Goal: Obtain resource: Obtain resource

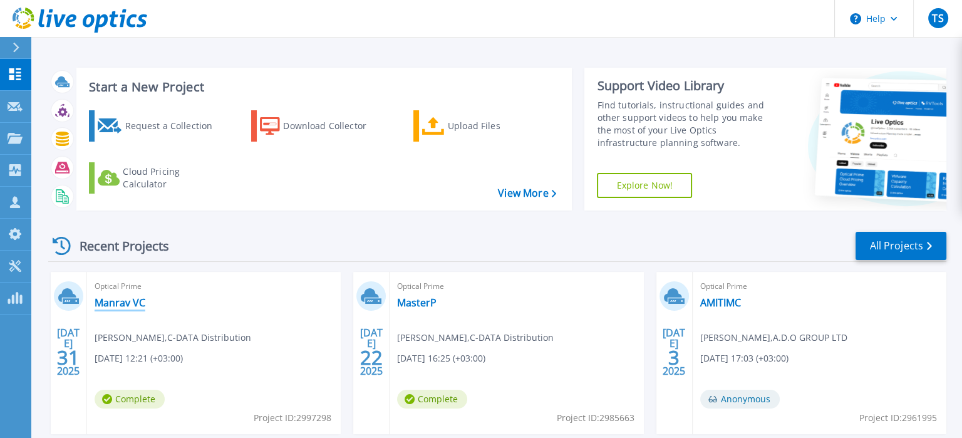
click at [128, 298] on link "Manrav VC" at bounding box center [120, 302] width 51 height 13
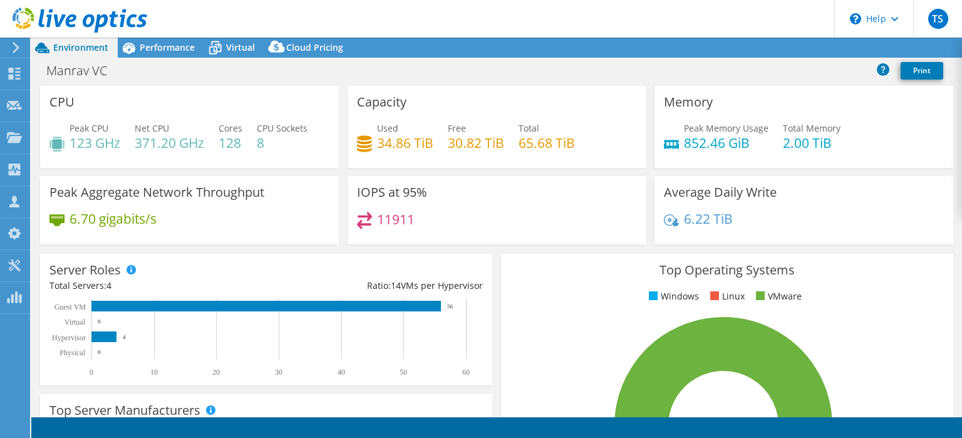
select select "USD"
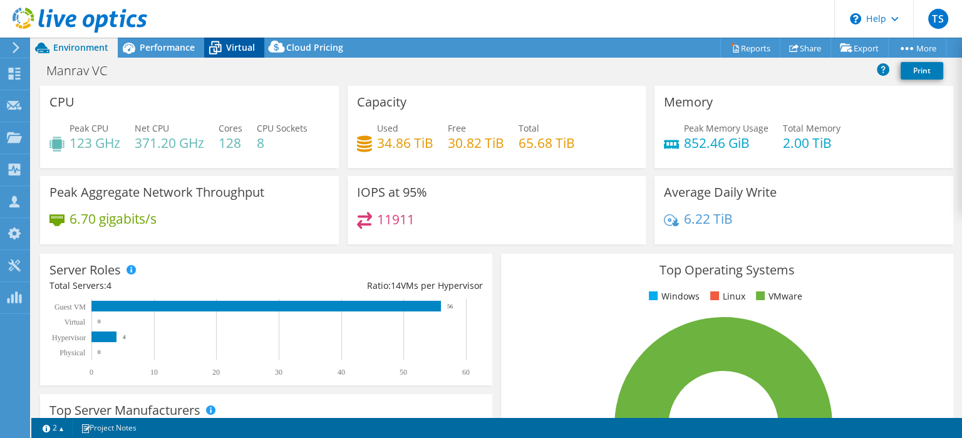
click at [237, 48] on span "Virtual" at bounding box center [240, 47] width 29 height 12
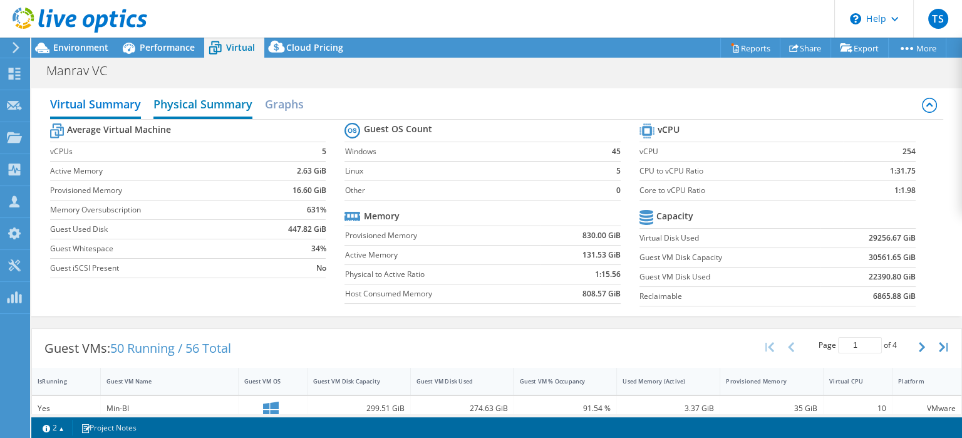
click at [190, 103] on h2 "Physical Summary" at bounding box center [202, 105] width 99 height 28
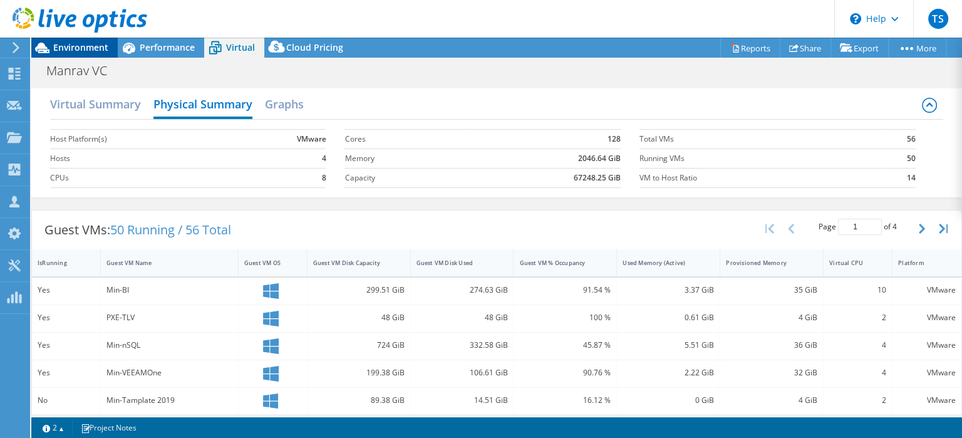
click at [89, 46] on span "Environment" at bounding box center [80, 47] width 55 height 12
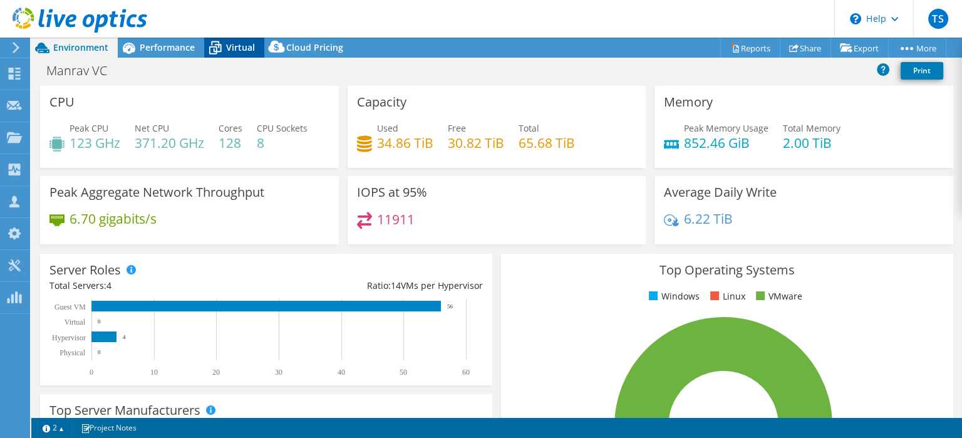
click at [237, 49] on span "Virtual" at bounding box center [240, 47] width 29 height 12
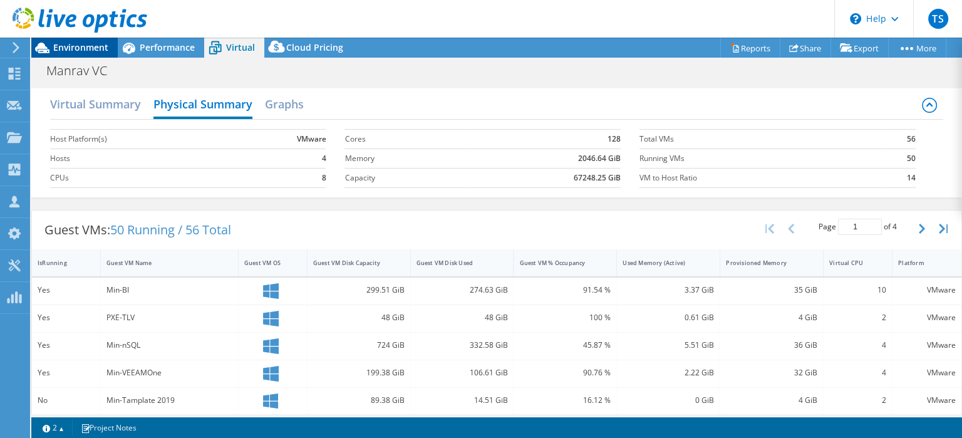
click at [88, 56] on div "Environment" at bounding box center [74, 48] width 86 height 20
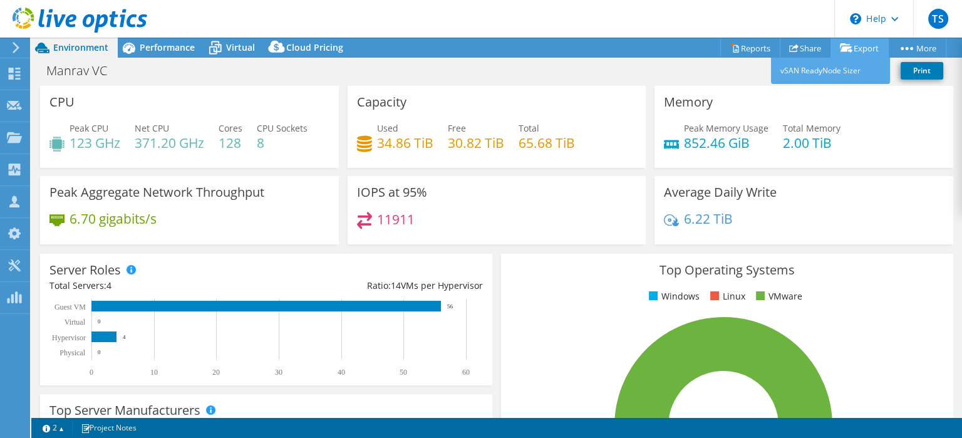
click at [862, 43] on link "Export" at bounding box center [860, 47] width 58 height 19
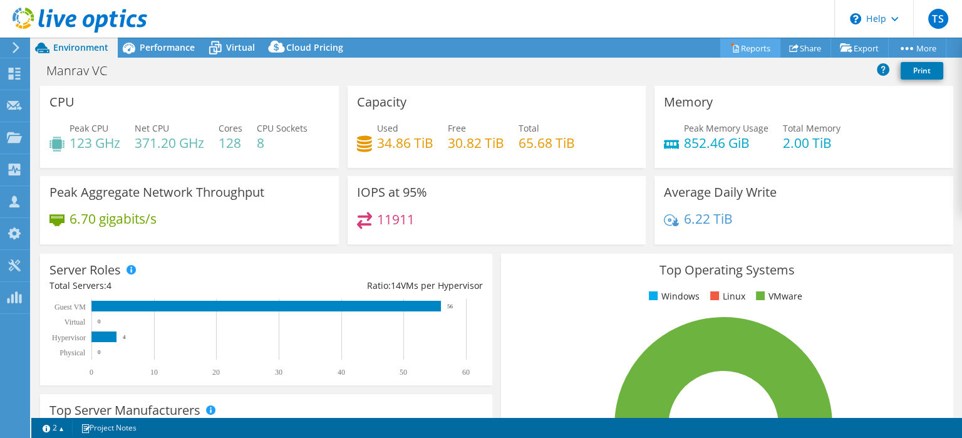
click at [750, 51] on link "Reports" at bounding box center [750, 47] width 60 height 19
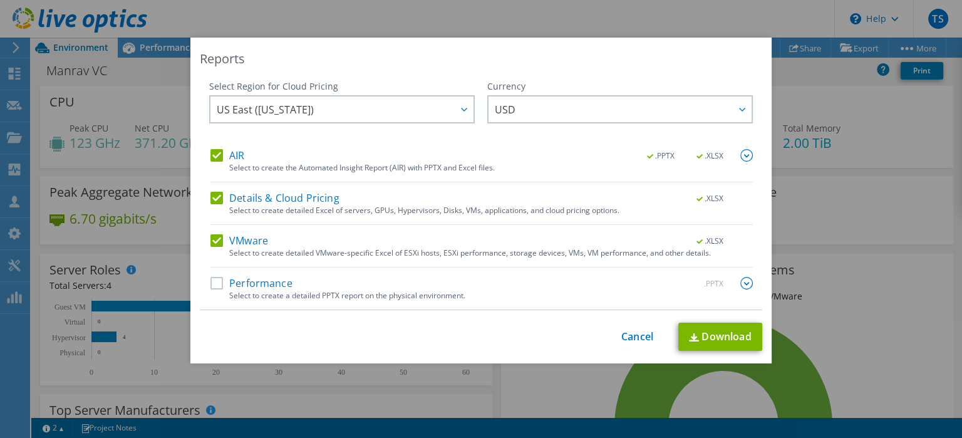
click at [221, 196] on label "Details & Cloud Pricing" at bounding box center [274, 198] width 129 height 13
click at [0, 0] on input "Details & Cloud Pricing" at bounding box center [0, 0] width 0 height 0
click at [221, 242] on label "VMware" at bounding box center [239, 240] width 58 height 13
click at [0, 0] on input "VMware" at bounding box center [0, 0] width 0 height 0
click at [719, 338] on link "Download" at bounding box center [720, 337] width 84 height 28
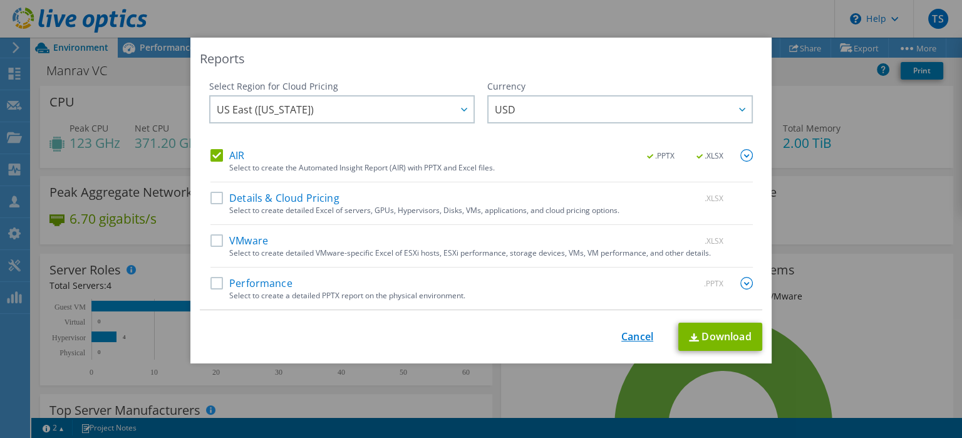
click at [633, 337] on link "Cancel" at bounding box center [637, 337] width 32 height 12
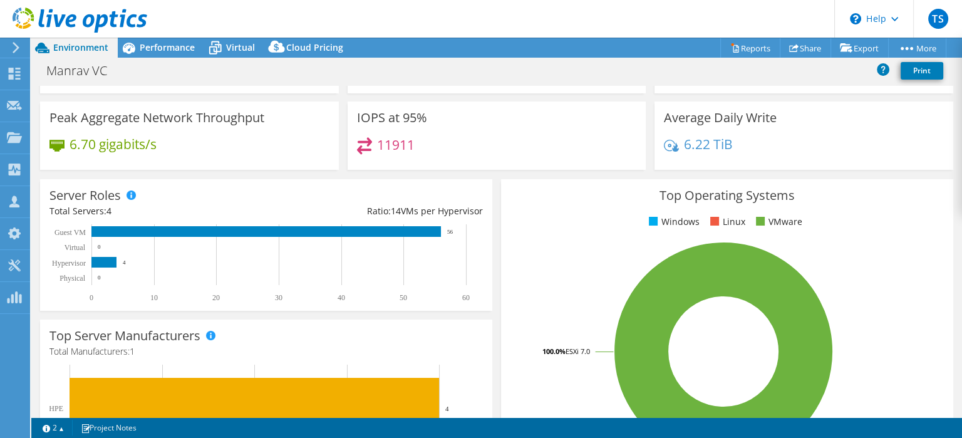
scroll to position [73, 0]
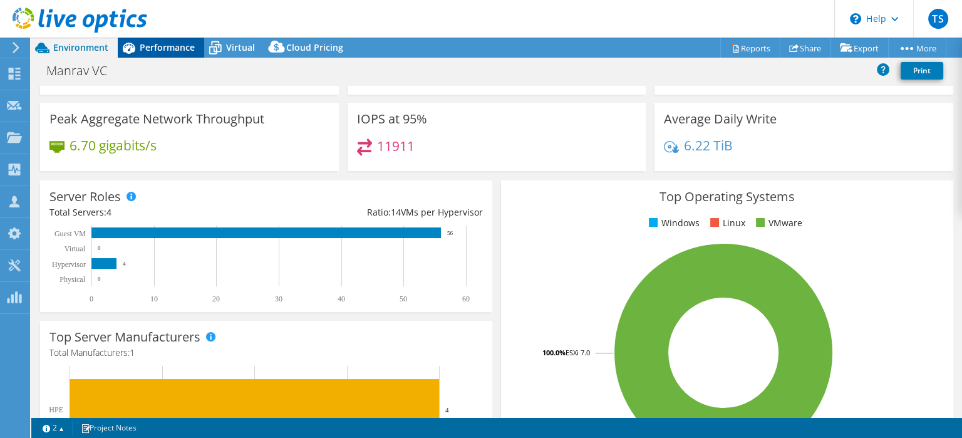
click at [163, 43] on span "Performance" at bounding box center [167, 47] width 55 height 12
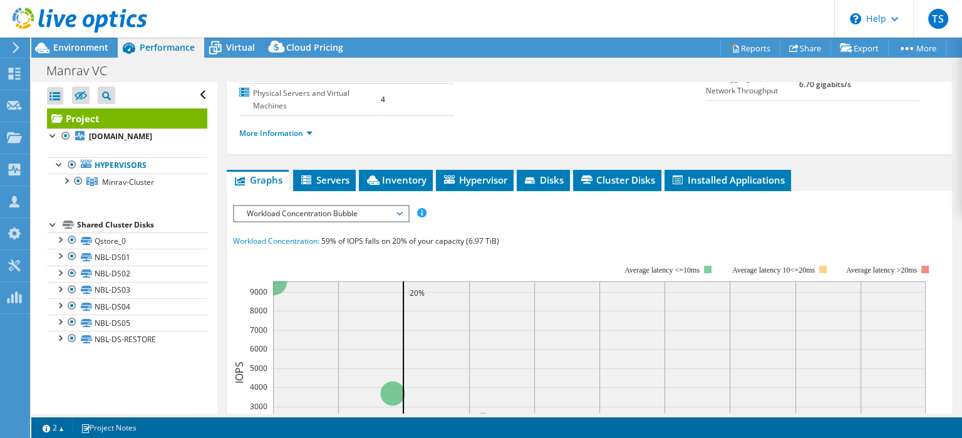
scroll to position [179, 0]
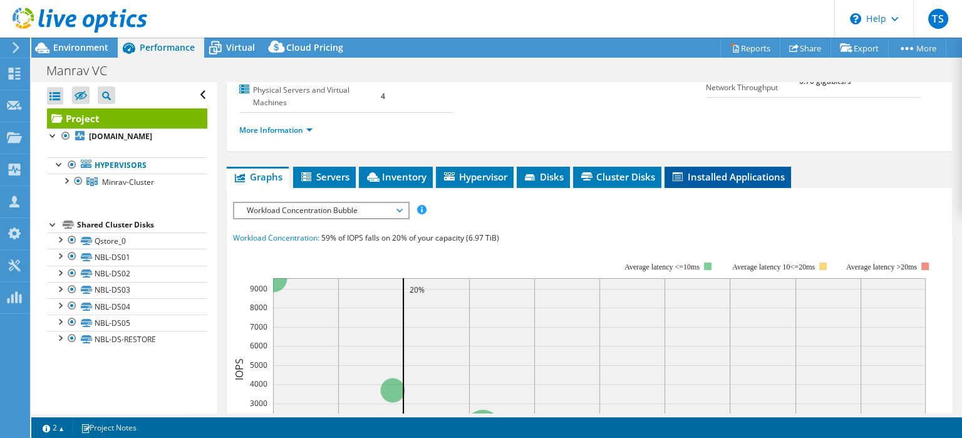
click at [722, 177] on span "Installed Applications" at bounding box center [728, 176] width 114 height 13
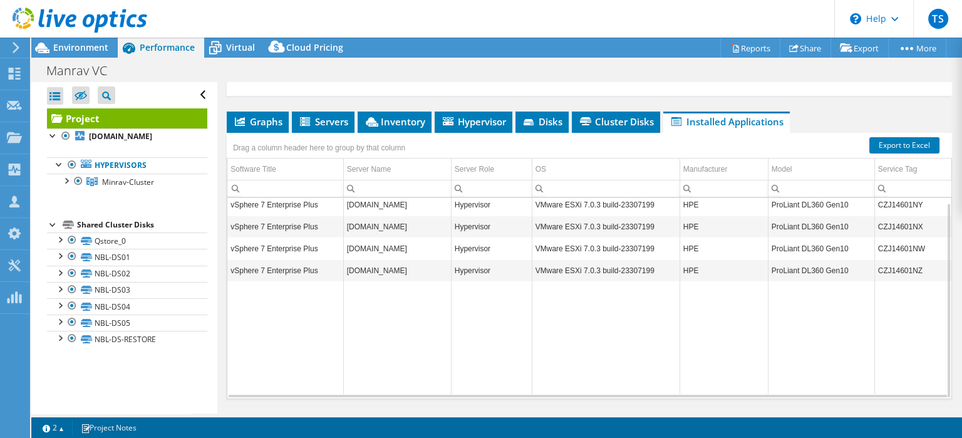
scroll to position [235, 0]
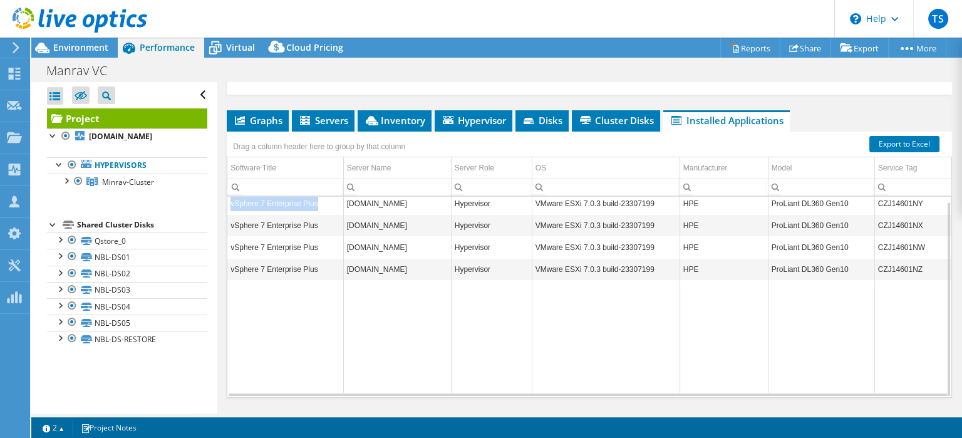
drag, startPoint x: 319, startPoint y: 204, endPoint x: 231, endPoint y: 209, distance: 89.1
click at [231, 208] on td "vSphere 7 Enterprise Plus" at bounding box center [285, 203] width 116 height 22
copy td "vSphere 7 Enterprise Plus"
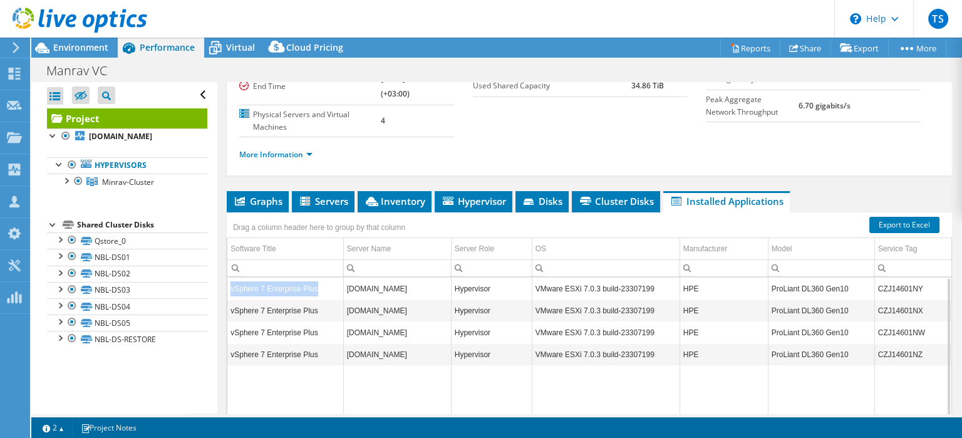
scroll to position [153, 0]
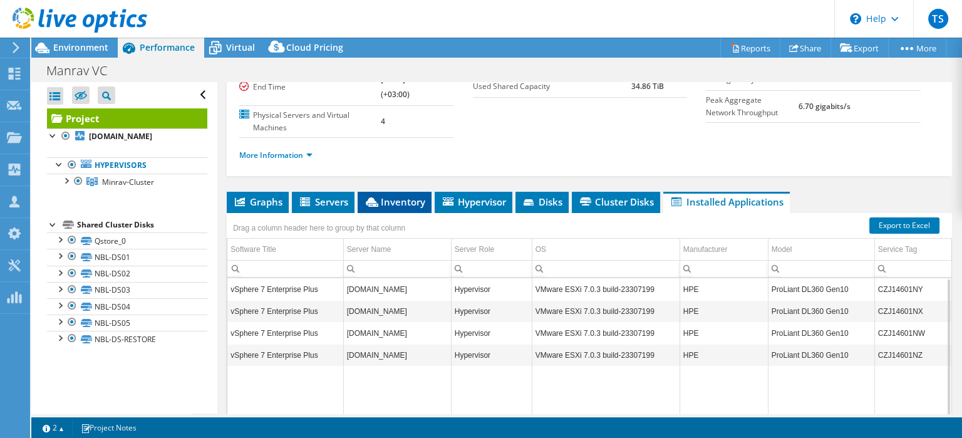
click at [403, 204] on span "Inventory" at bounding box center [394, 201] width 61 height 13
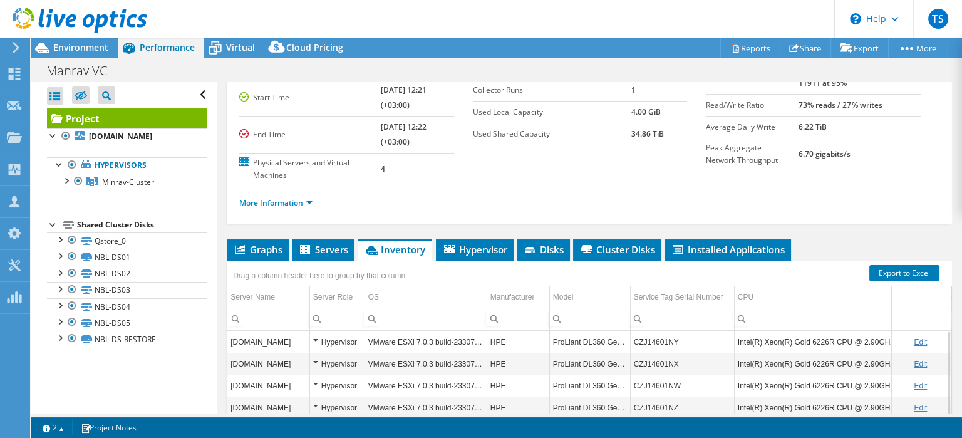
scroll to position [0, 0]
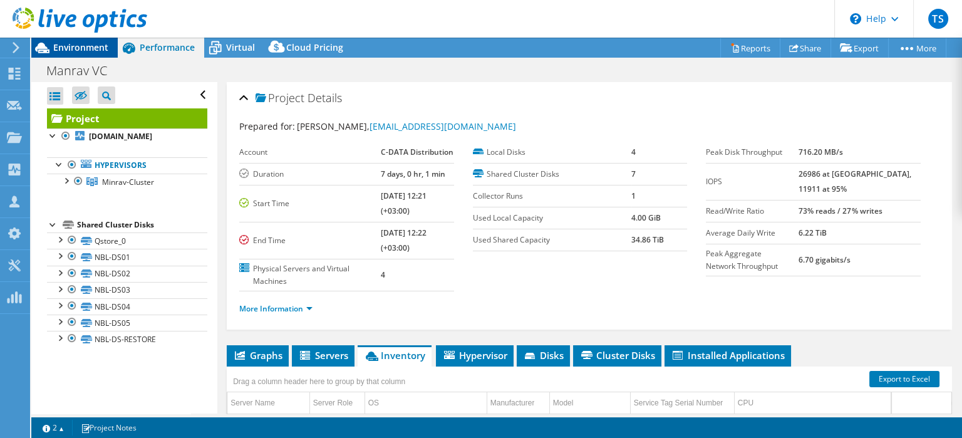
click at [91, 51] on span "Environment" at bounding box center [80, 47] width 55 height 12
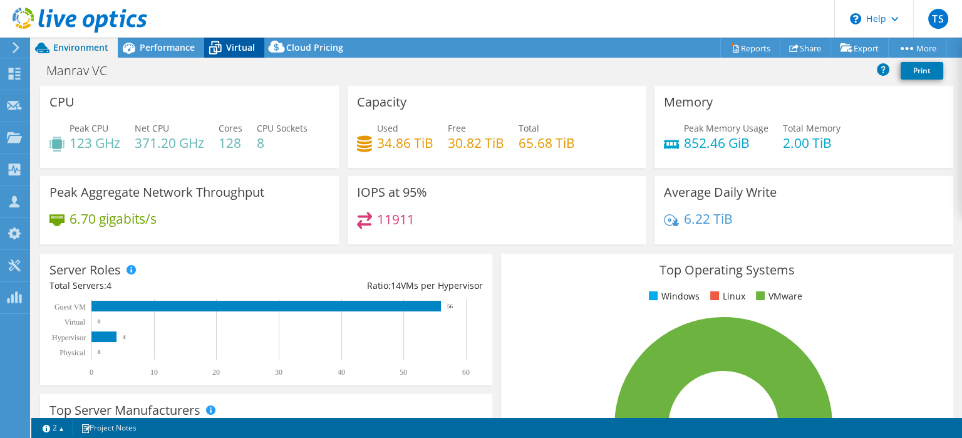
click at [240, 54] on div "Virtual" at bounding box center [234, 48] width 60 height 20
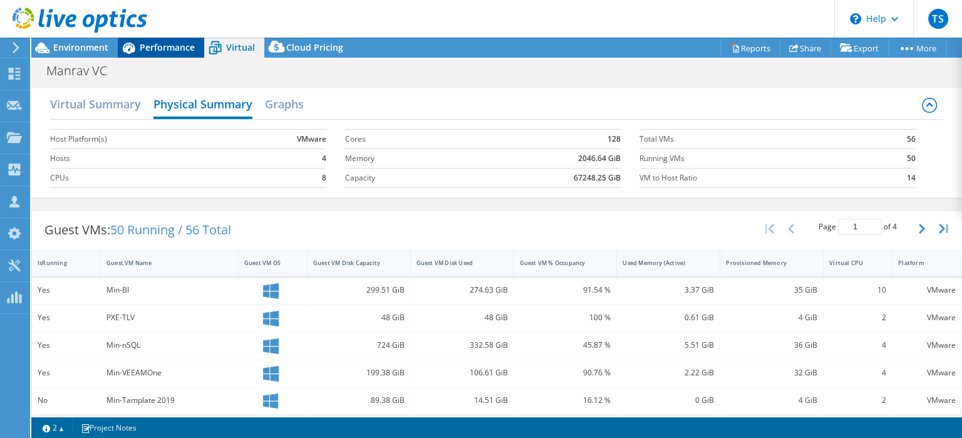
click at [171, 45] on span "Performance" at bounding box center [167, 47] width 55 height 12
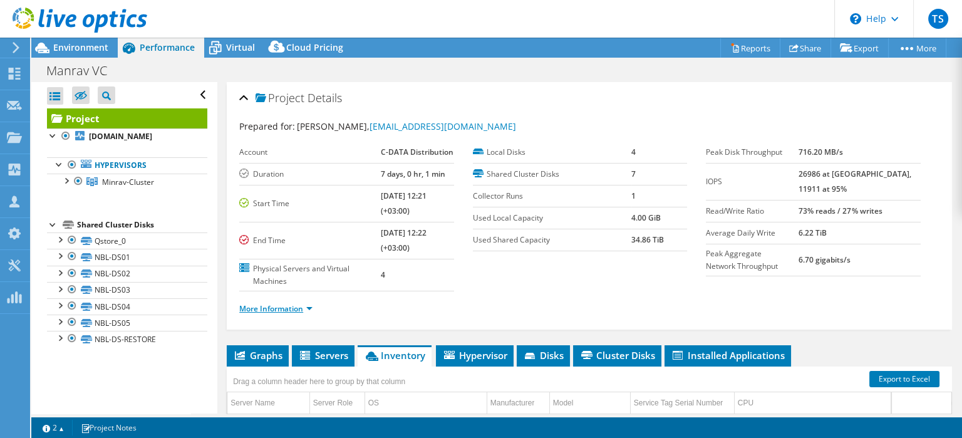
click at [306, 306] on link "More Information" at bounding box center [275, 308] width 73 height 11
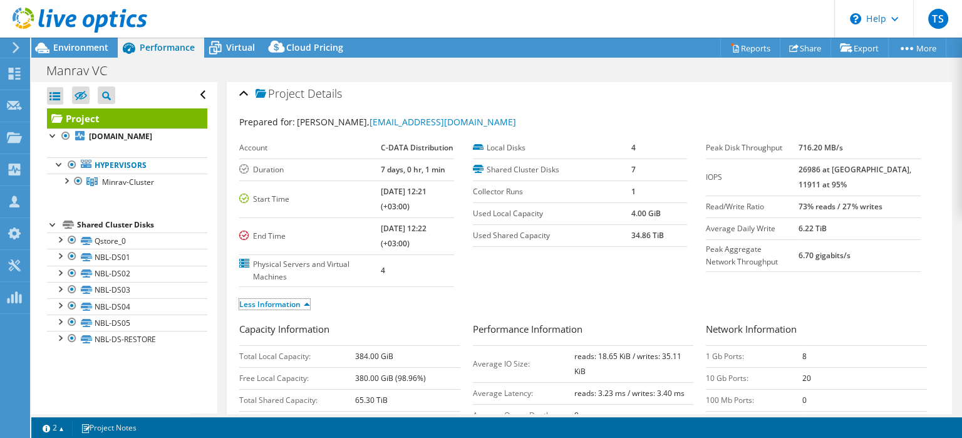
scroll to position [4, 0]
click at [232, 48] on span "Virtual" at bounding box center [240, 47] width 29 height 12
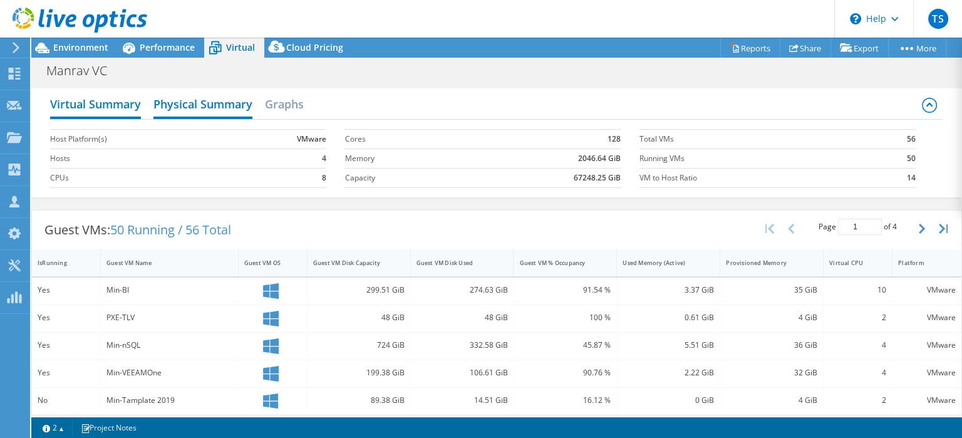
click at [118, 100] on h2 "Virtual Summary" at bounding box center [95, 105] width 91 height 28
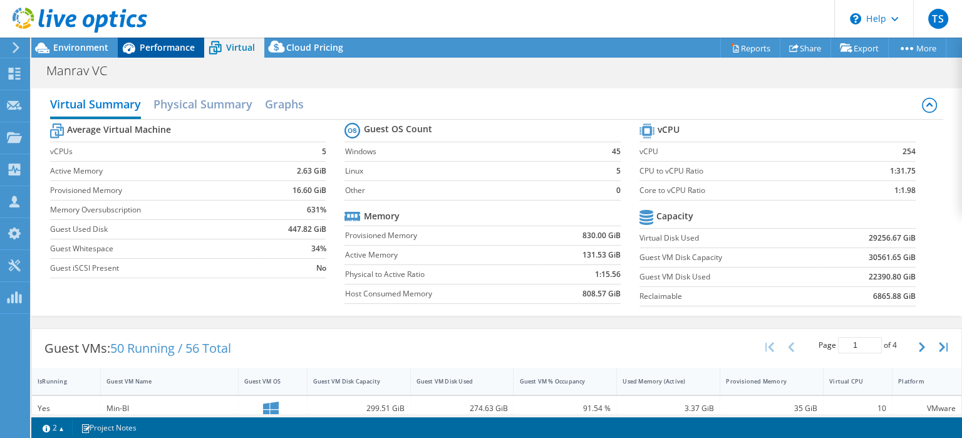
click at [141, 43] on span "Performance" at bounding box center [167, 47] width 55 height 12
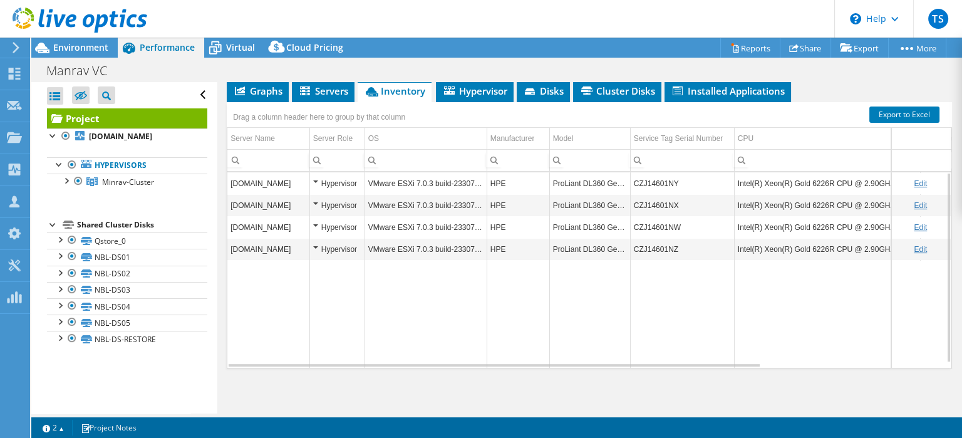
scroll to position [375, 0]
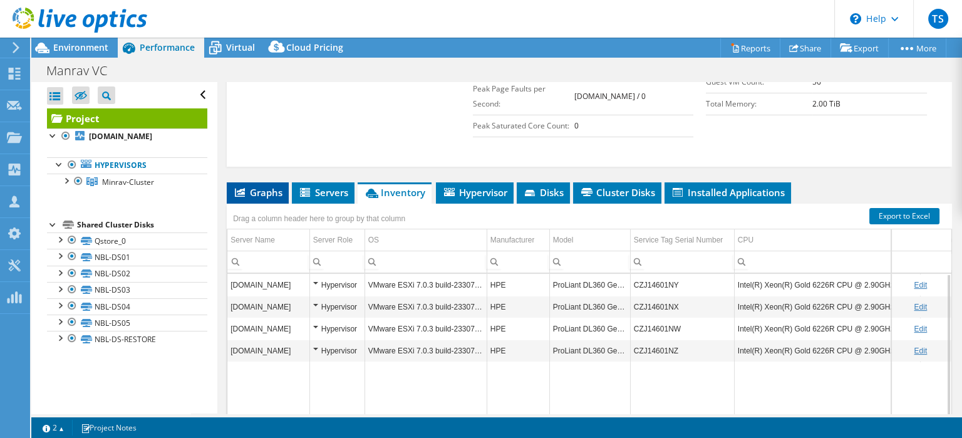
click at [264, 189] on span "Graphs" at bounding box center [257, 192] width 49 height 13
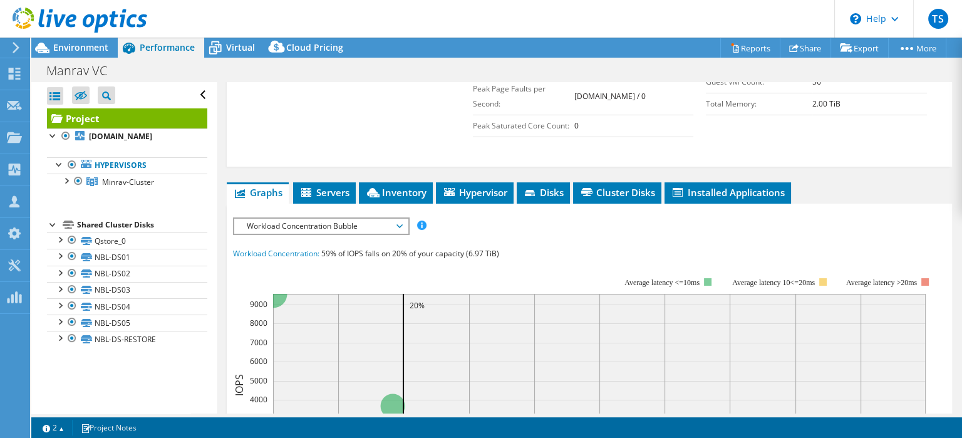
click at [393, 222] on span "Workload Concentration Bubble" at bounding box center [321, 226] width 161 height 15
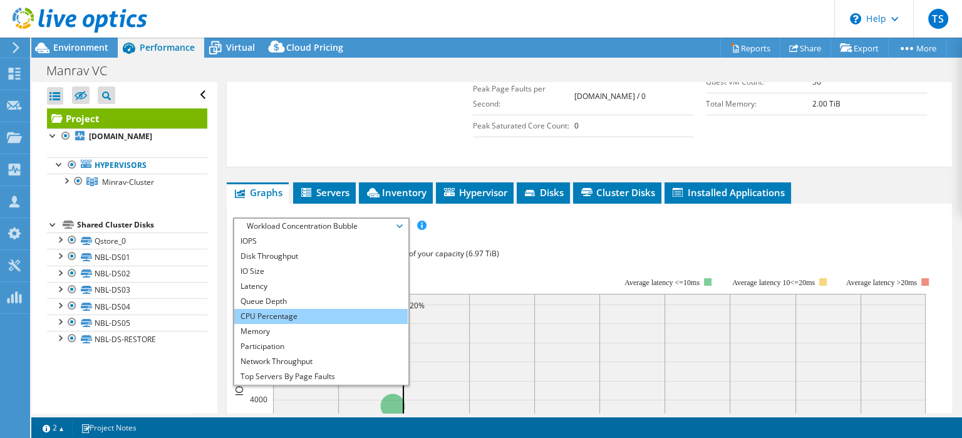
click at [262, 314] on li "CPU Percentage" at bounding box center [321, 316] width 174 height 15
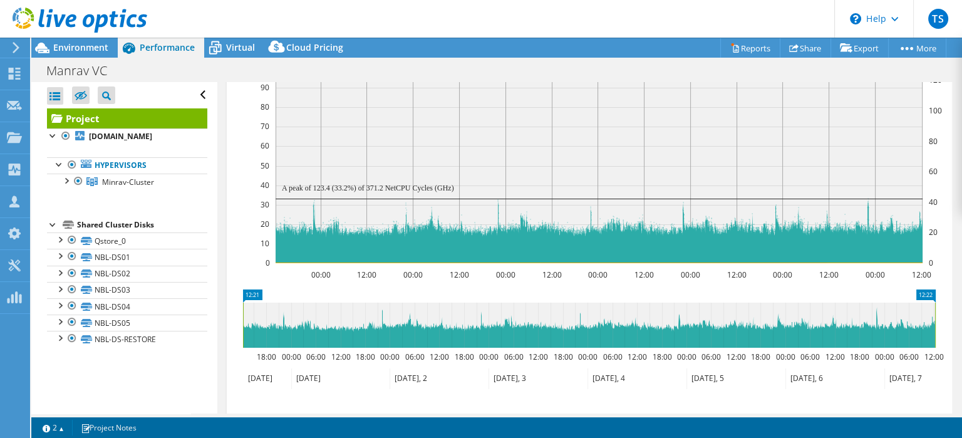
scroll to position [480, 0]
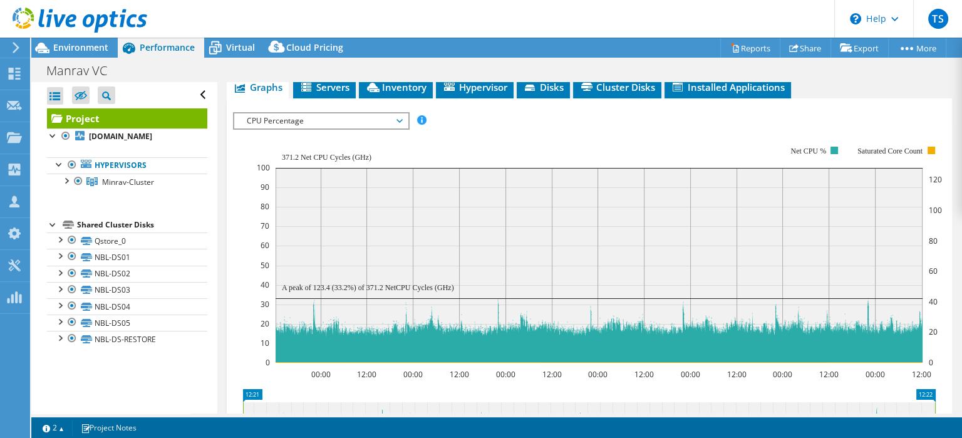
click at [398, 117] on span "CPU Percentage" at bounding box center [321, 120] width 161 height 15
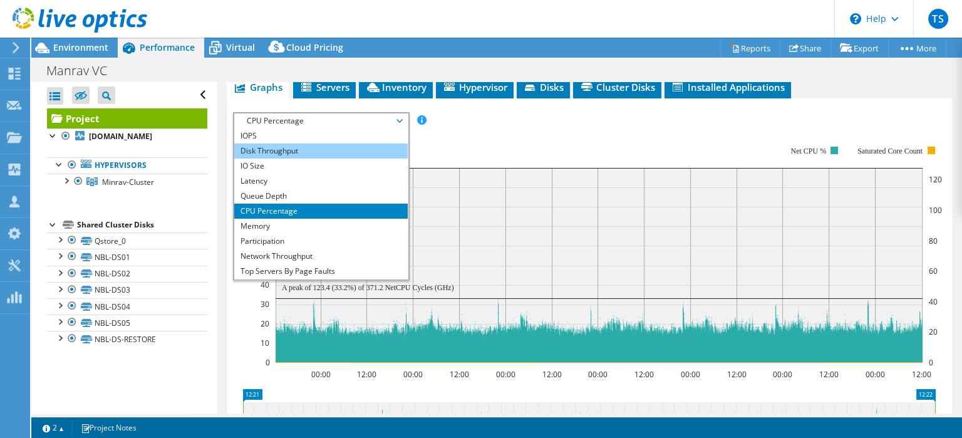
click at [263, 150] on li "Disk Throughput" at bounding box center [321, 150] width 174 height 15
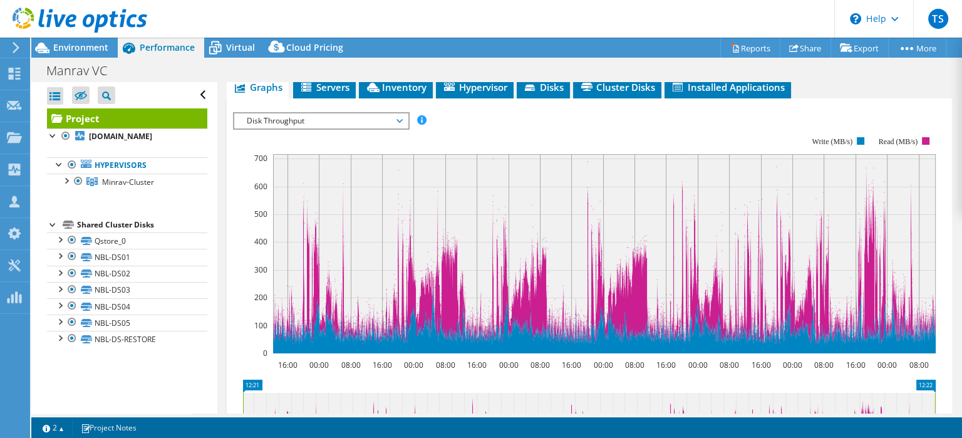
click at [401, 116] on span "Disk Throughput" at bounding box center [321, 120] width 161 height 15
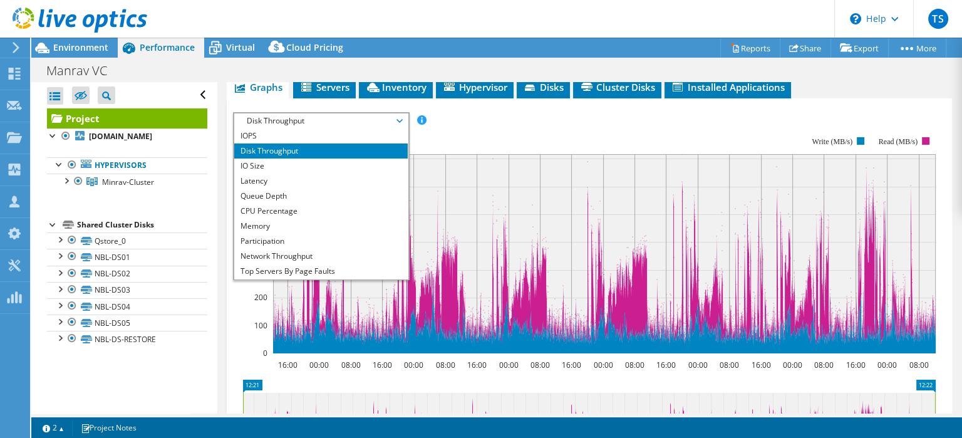
click at [484, 133] on rect at bounding box center [584, 245] width 703 height 251
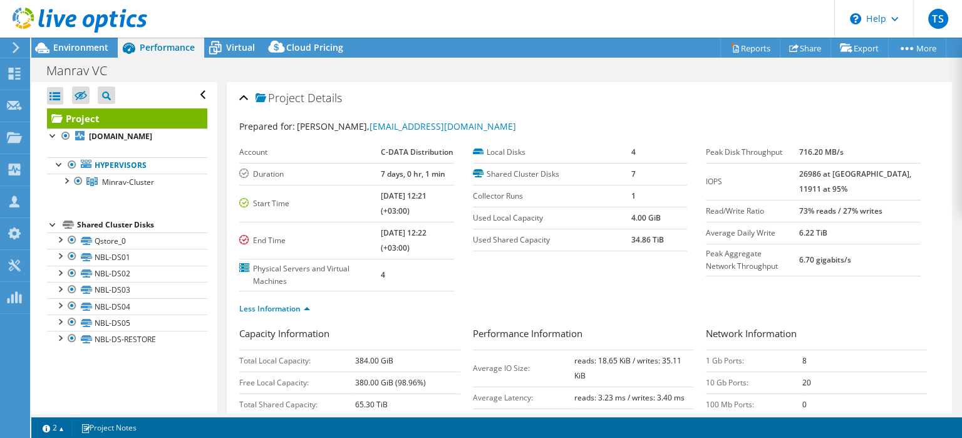
scroll to position [0, 0]
click at [90, 44] on span "Environment" at bounding box center [80, 47] width 55 height 12
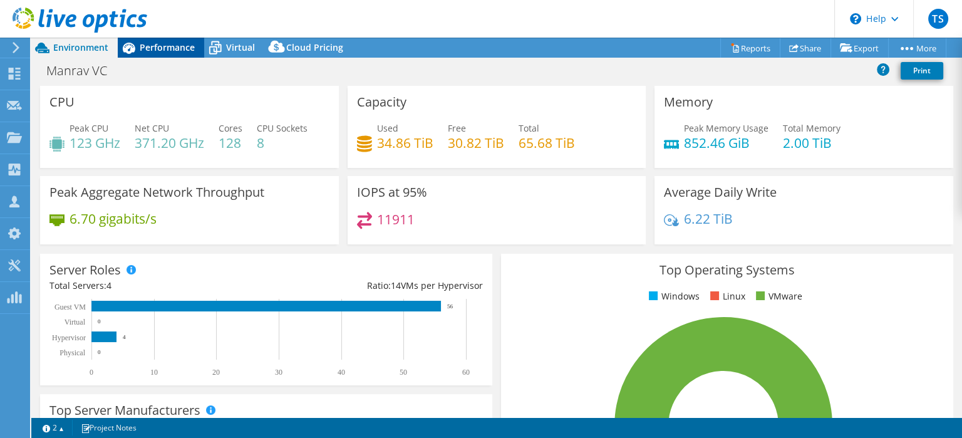
click at [163, 47] on span "Performance" at bounding box center [167, 47] width 55 height 12
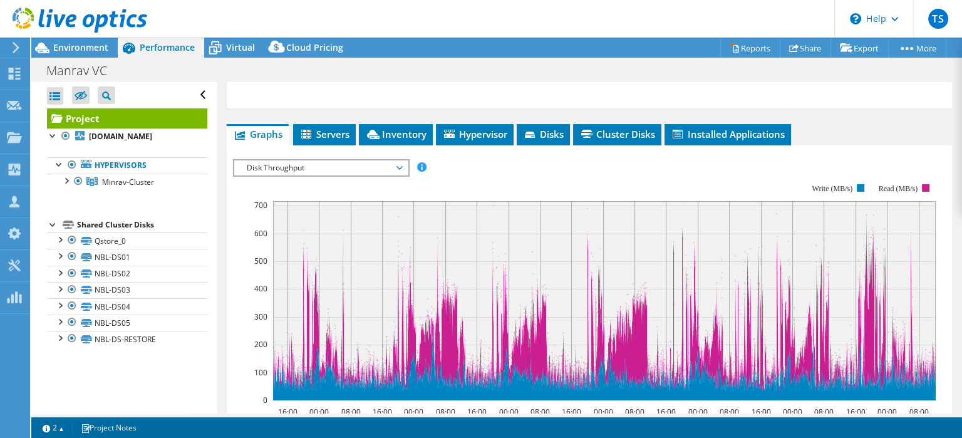
scroll to position [447, 0]
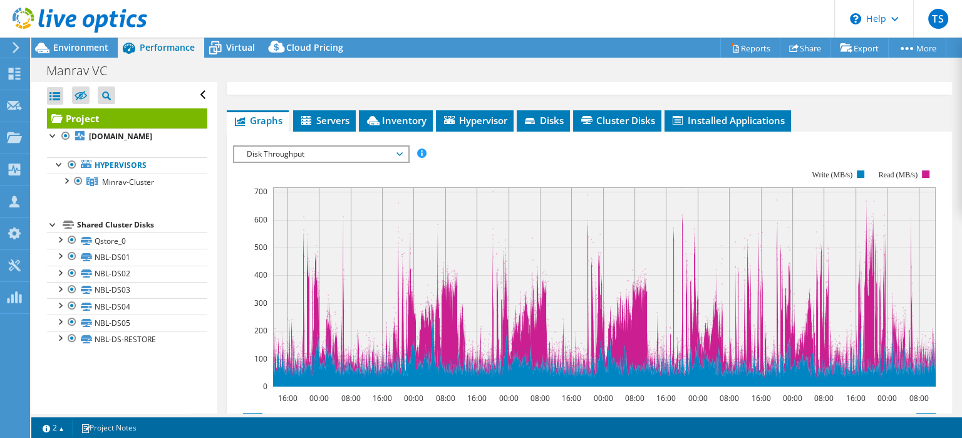
click at [399, 151] on span "Disk Throughput" at bounding box center [321, 154] width 161 height 15
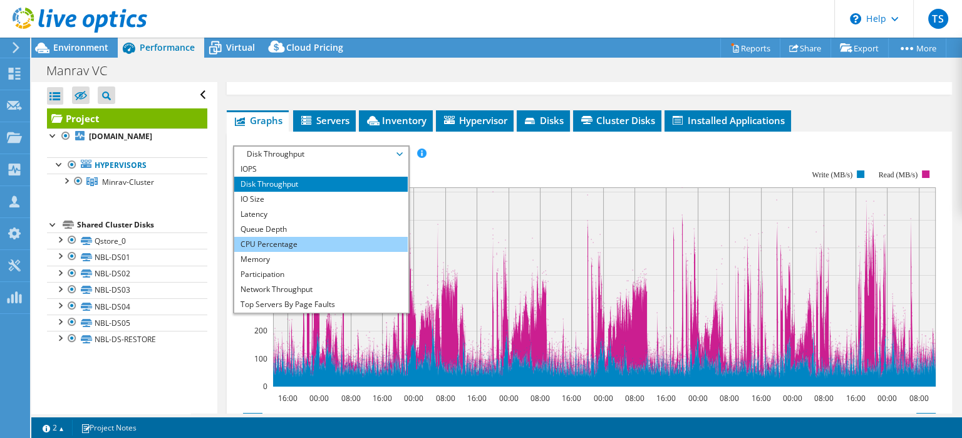
click at [272, 239] on li "CPU Percentage" at bounding box center [321, 244] width 174 height 15
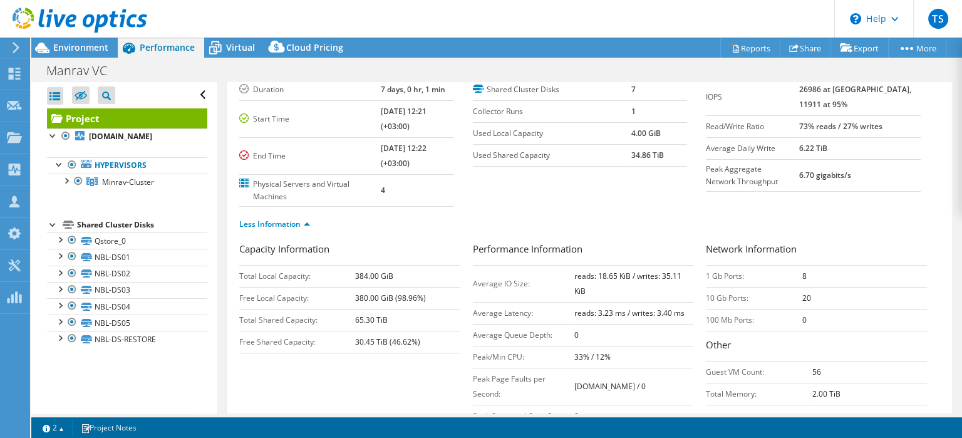
scroll to position [0, 0]
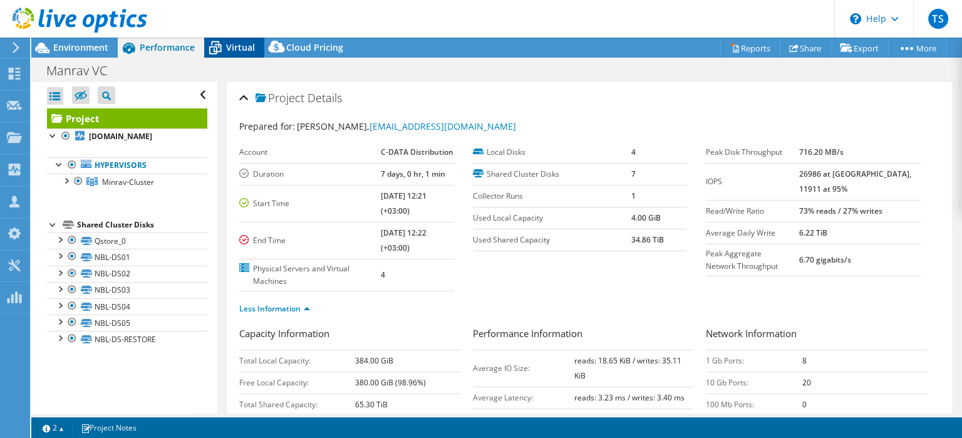
click at [241, 43] on span "Virtual" at bounding box center [240, 47] width 29 height 12
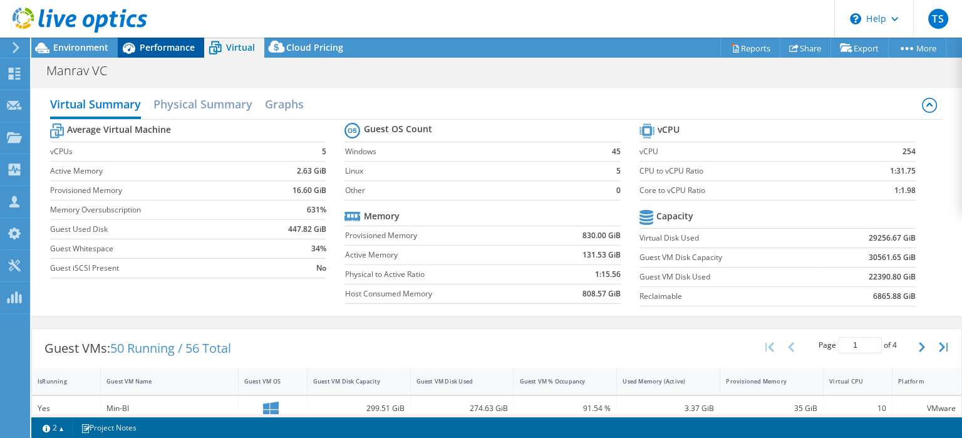
click at [165, 46] on span "Performance" at bounding box center [167, 47] width 55 height 12
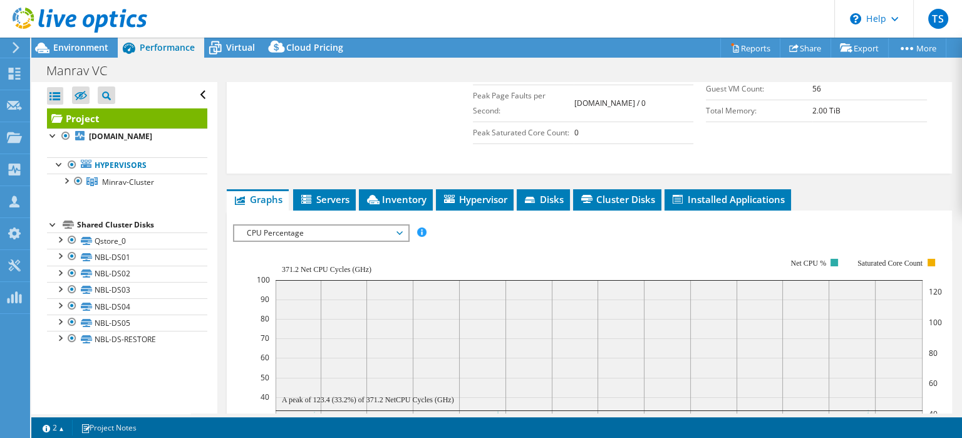
scroll to position [373, 0]
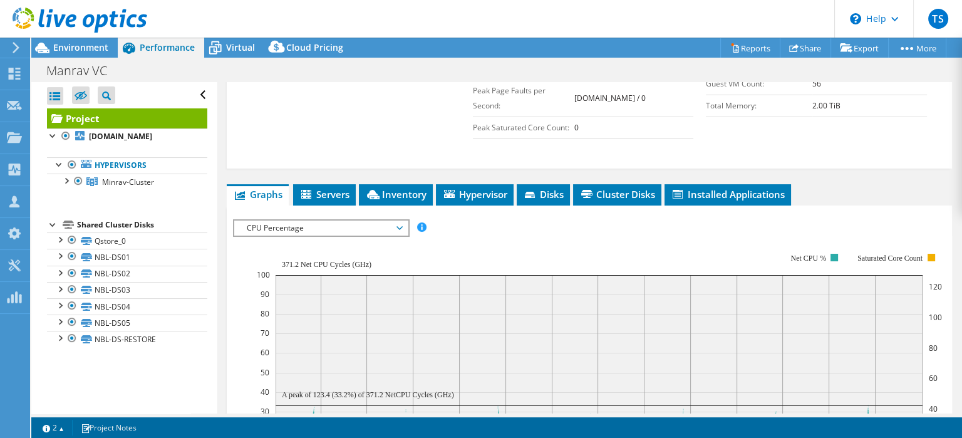
click at [390, 222] on span "CPU Percentage" at bounding box center [321, 228] width 161 height 15
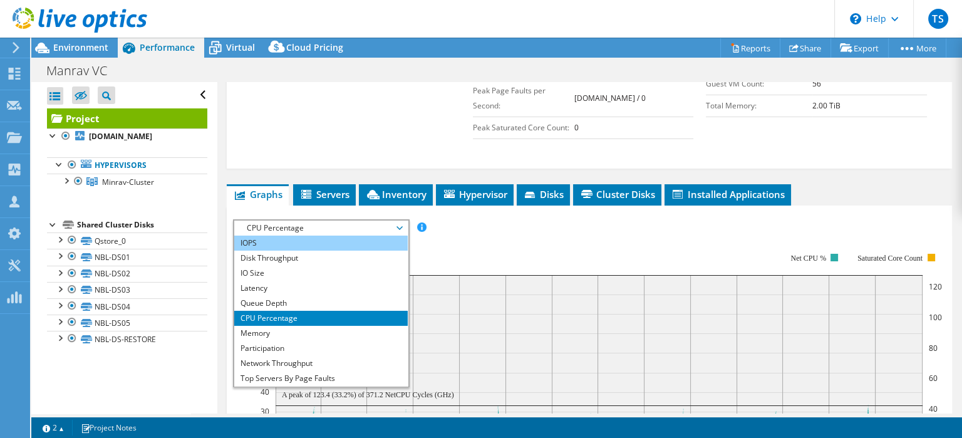
click at [257, 238] on li "IOPS" at bounding box center [321, 243] width 174 height 15
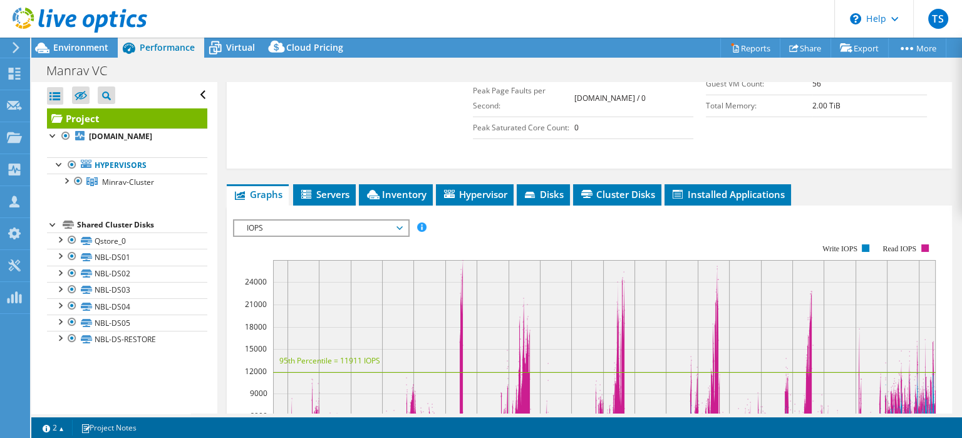
scroll to position [465, 0]
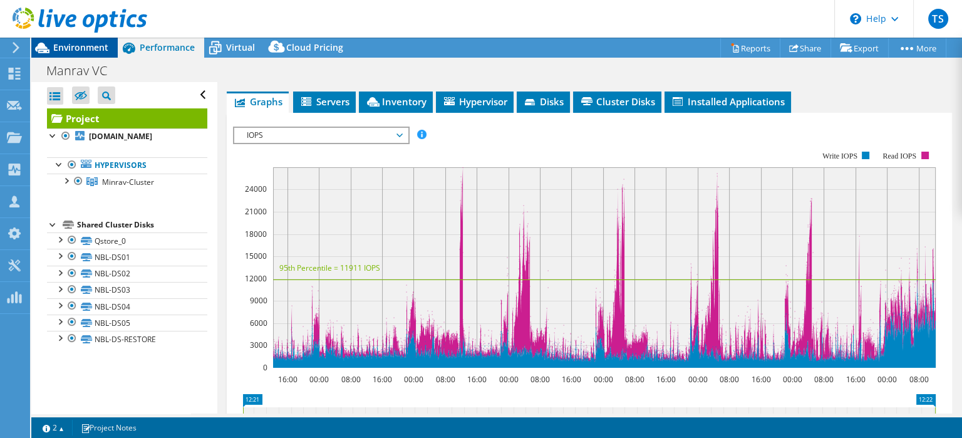
click at [78, 46] on span "Environment" at bounding box center [80, 47] width 55 height 12
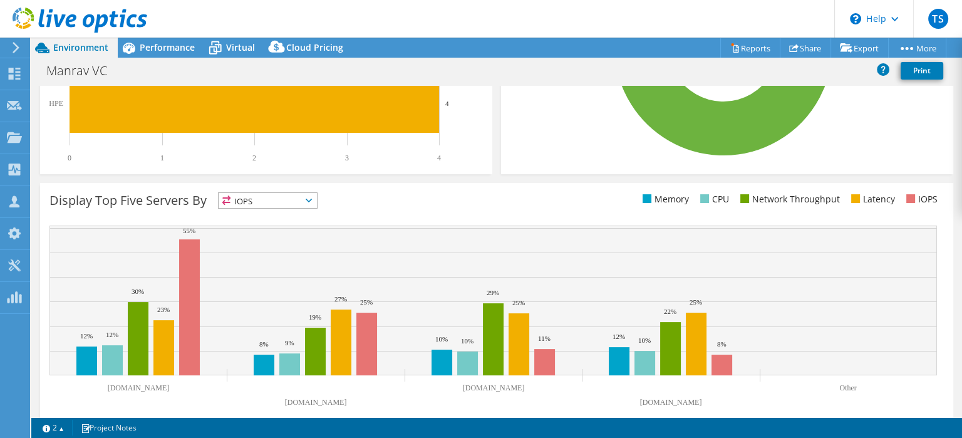
scroll to position [398, 0]
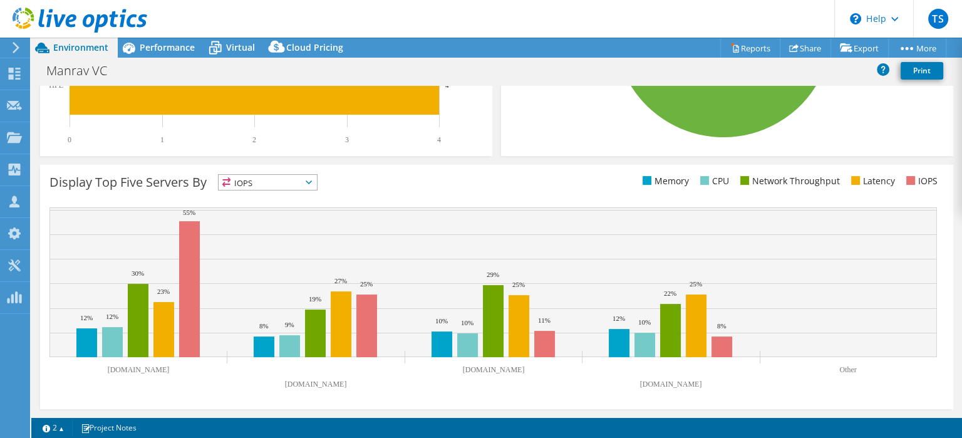
click at [313, 176] on span "IOPS" at bounding box center [268, 182] width 98 height 15
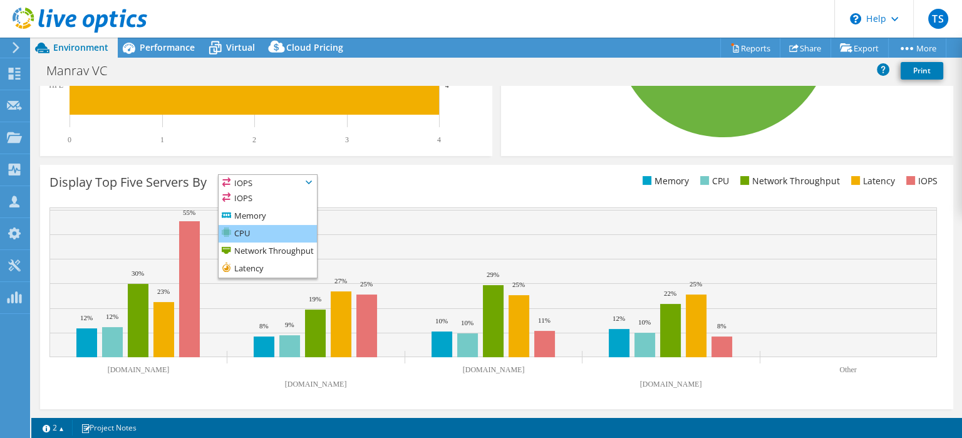
click at [244, 232] on li "CPU" at bounding box center [268, 234] width 98 height 18
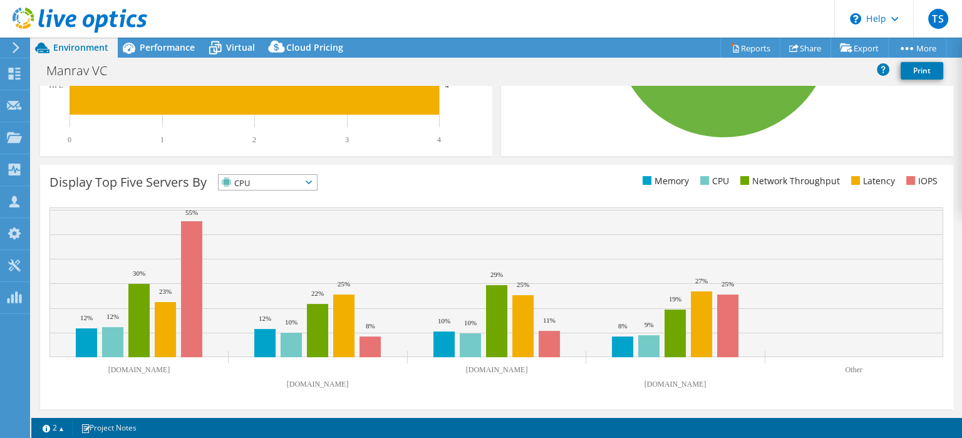
click at [437, 190] on div "Display Top Five Servers By CPU IOPS" at bounding box center [272, 184] width 447 height 21
click at [312, 184] on span "CPU" at bounding box center [268, 182] width 98 height 15
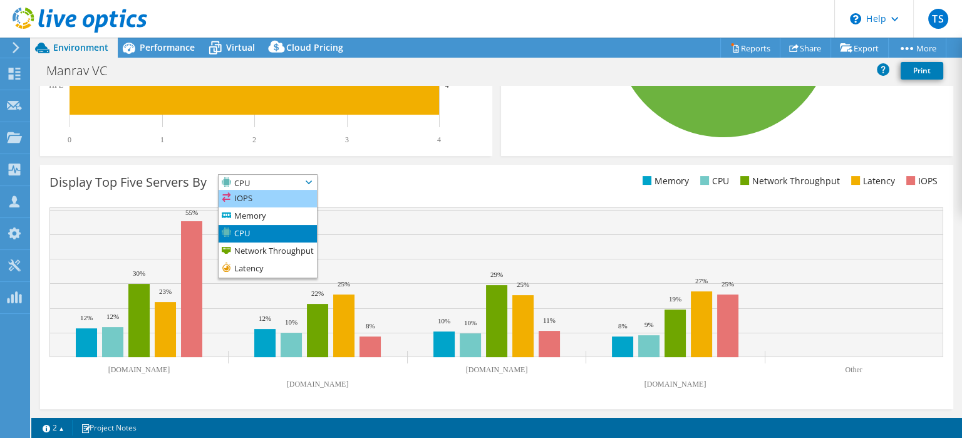
click at [246, 202] on li "IOPS" at bounding box center [268, 199] width 98 height 18
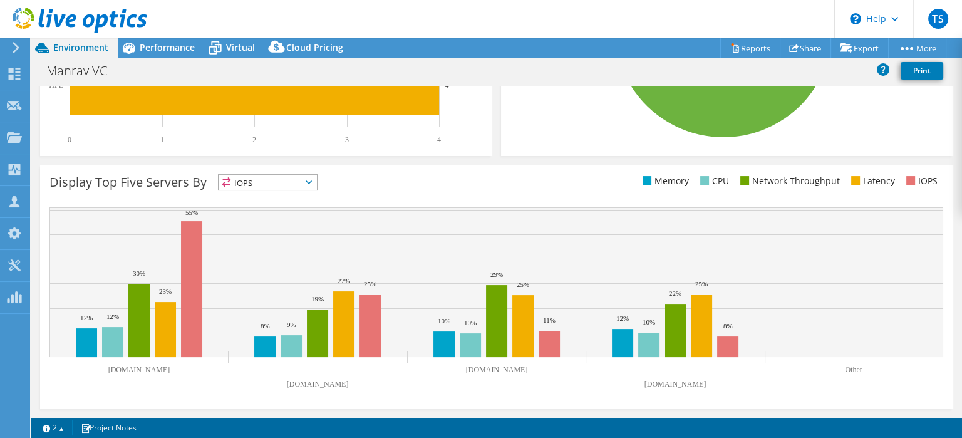
scroll to position [0, 0]
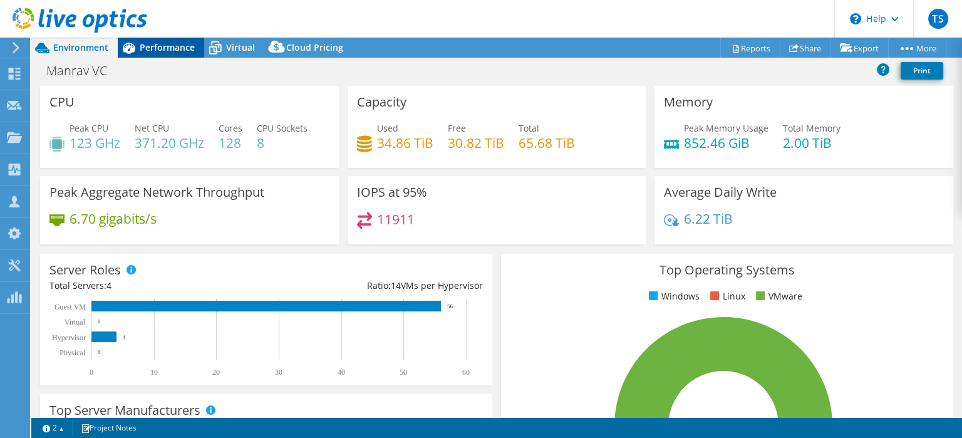
click at [164, 48] on span "Performance" at bounding box center [167, 47] width 55 height 12
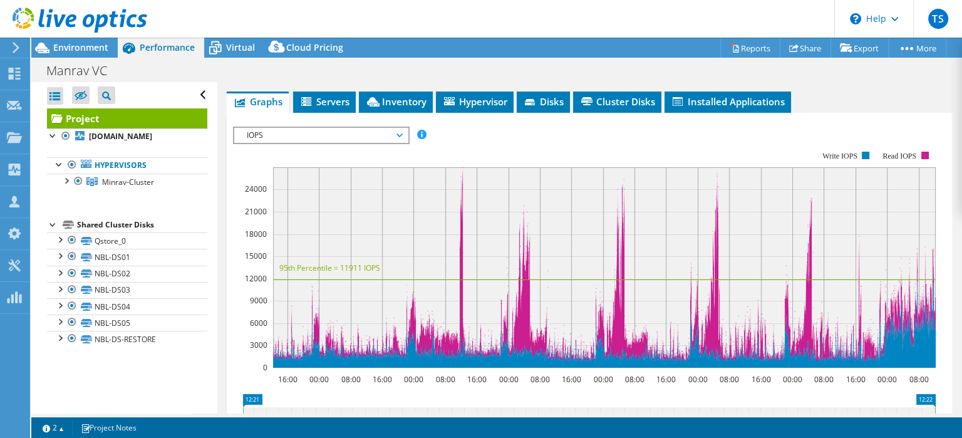
scroll to position [465, 0]
